Goal: Check status: Verify the current state of an ongoing process or item

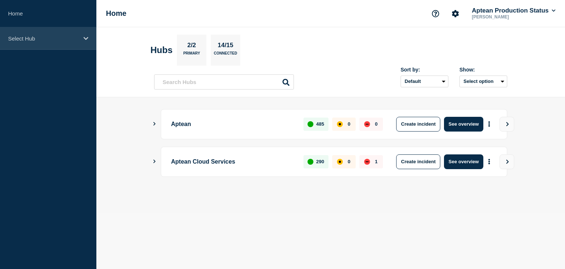
click at [39, 38] on p "Select Hub" at bounding box center [43, 38] width 71 height 6
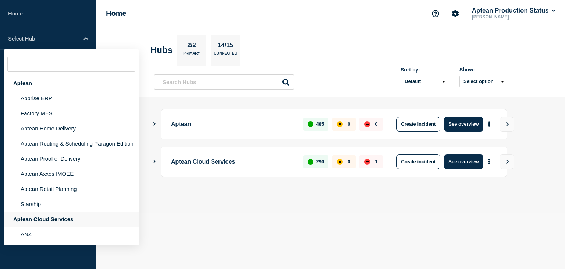
click at [43, 226] on div "Aptean Cloud Services" at bounding box center [71, 218] width 135 height 15
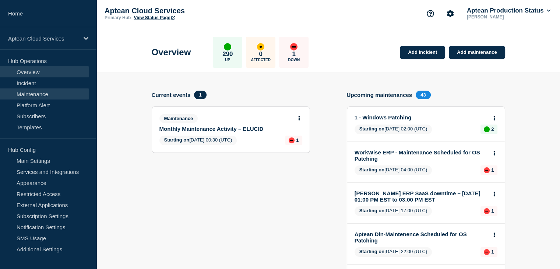
click at [32, 92] on link "Maintenance" at bounding box center [44, 93] width 89 height 11
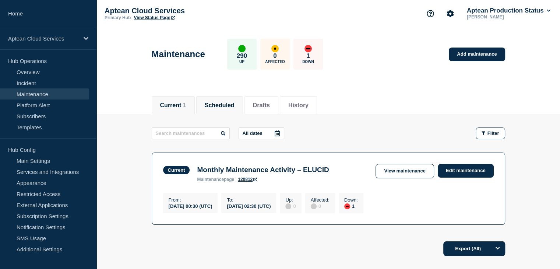
click at [230, 106] on button "Scheduled" at bounding box center [220, 105] width 30 height 7
